Goal: Task Accomplishment & Management: Manage account settings

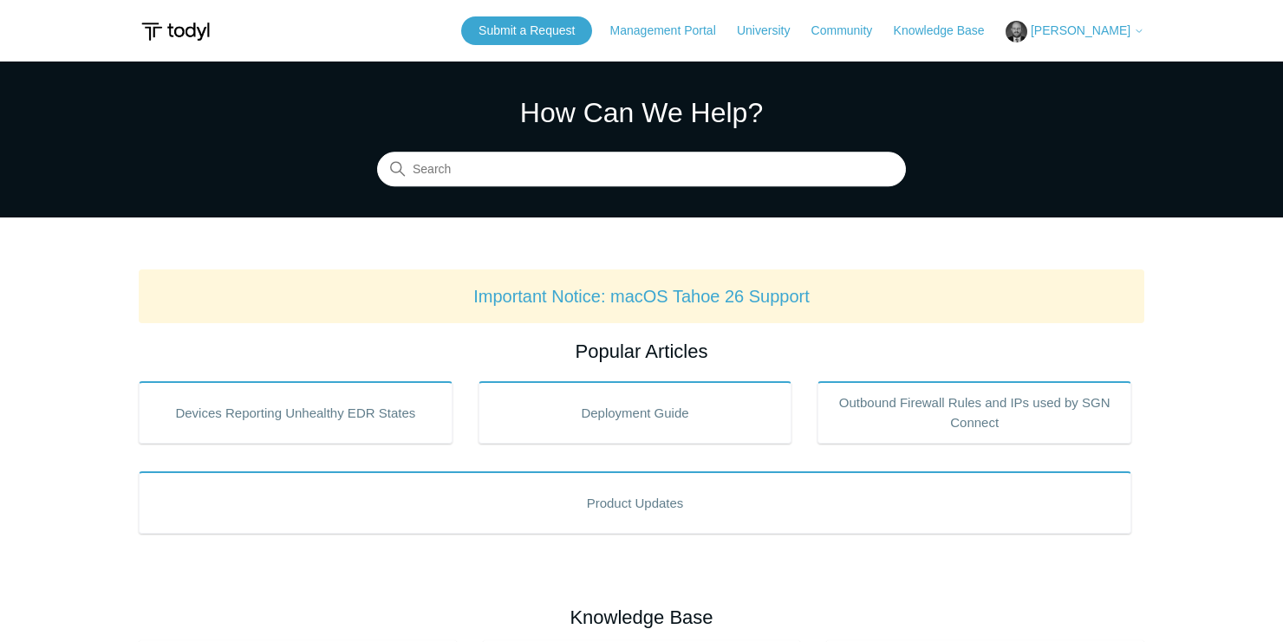
click at [1133, 37] on span "[PERSON_NAME]" at bounding box center [1088, 30] width 114 height 14
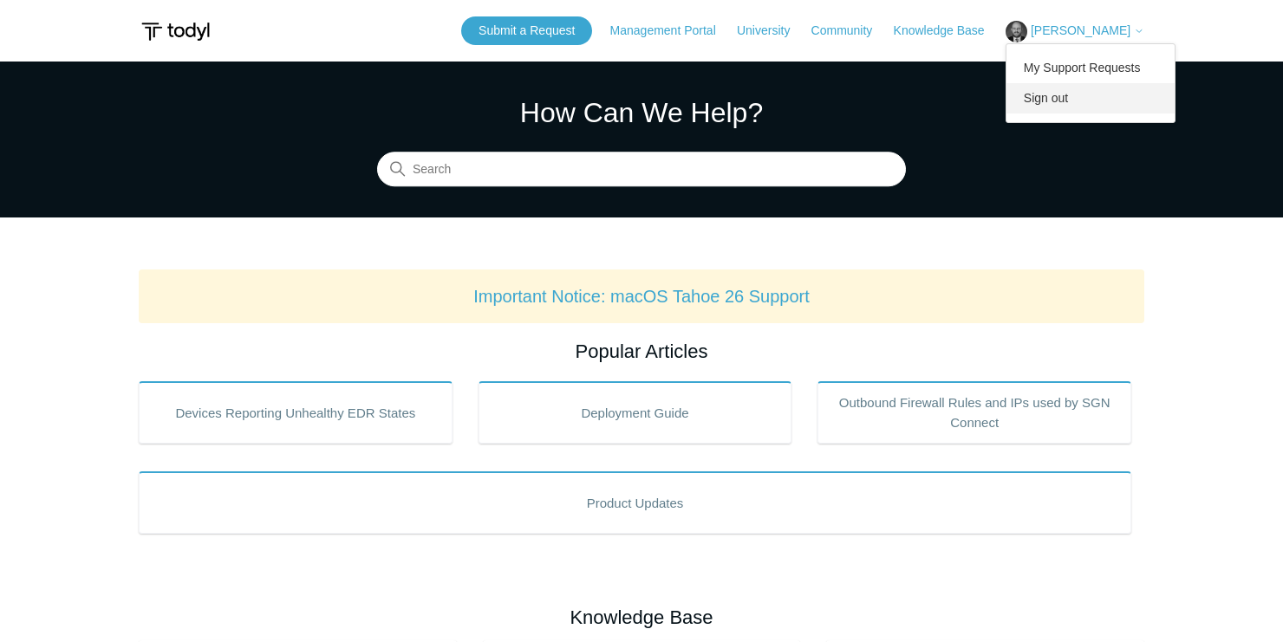
click at [1103, 96] on link "Sign out" at bounding box center [1090, 98] width 169 height 30
